Goal: Find contact information: Find contact information

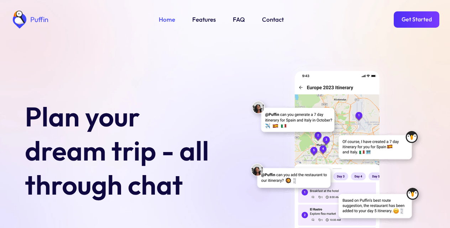
click at [201, 17] on link "Features" at bounding box center [203, 19] width 23 height 9
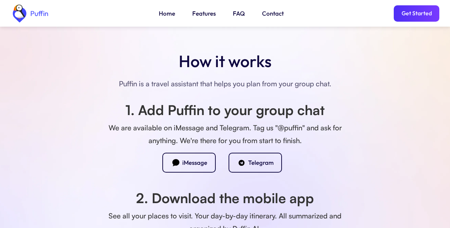
scroll to position [643, 0]
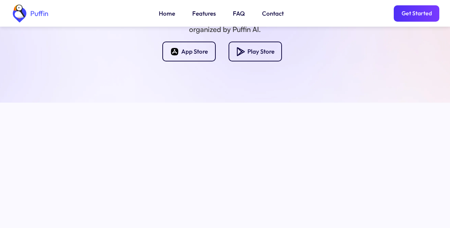
click at [236, 13] on link "FAQ" at bounding box center [239, 13] width 12 height 9
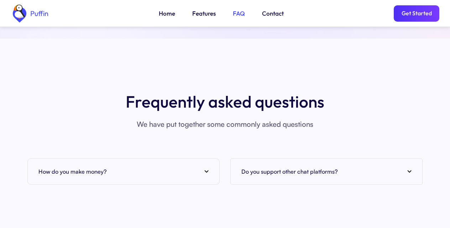
scroll to position [2596, 0]
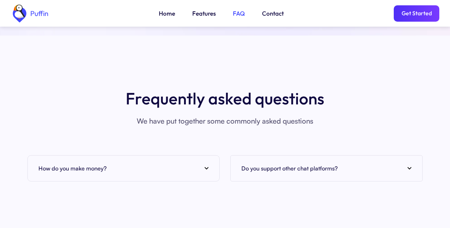
click at [205, 167] on img at bounding box center [206, 168] width 4 height 3
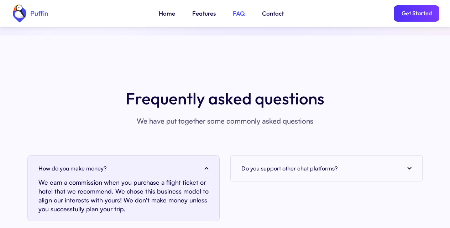
click at [328, 163] on h4 "Do you support other chat platforms?" at bounding box center [289, 168] width 96 height 11
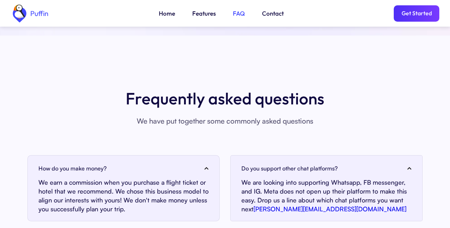
scroll to position [2796, 0]
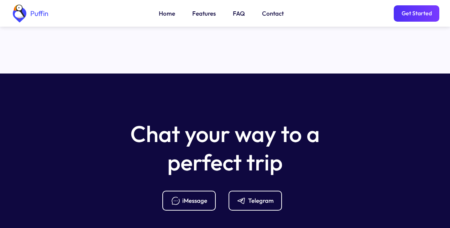
click at [269, 14] on link "Contact" at bounding box center [273, 13] width 22 height 9
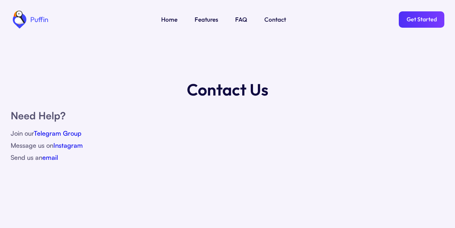
click at [51, 157] on link "email" at bounding box center [50, 158] width 16 height 8
